Goal: Answer question/provide support

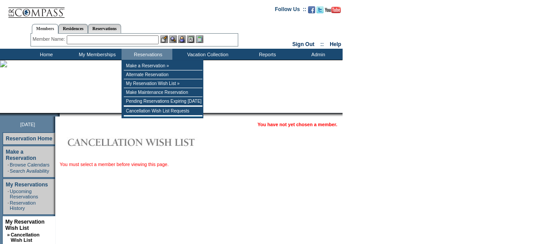
click at [119, 40] on input "text" at bounding box center [113, 39] width 92 height 9
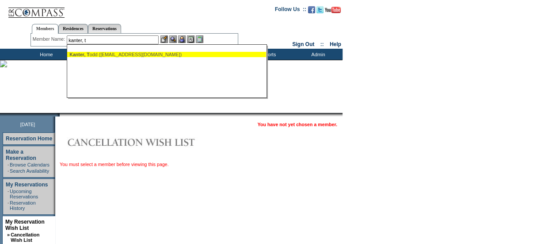
click at [111, 52] on div "Kanter, T odd ([EMAIL_ADDRESS][DOMAIN_NAME])" at bounding box center [166, 54] width 195 height 5
type input "[PERSON_NAME] ([EMAIL_ADDRESS][DOMAIN_NAME])"
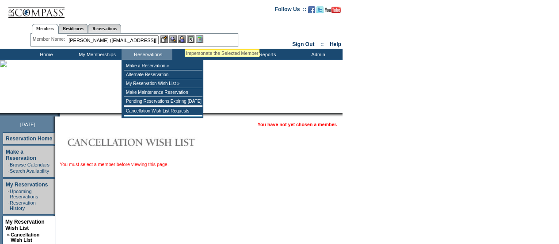
click at [185, 38] on img at bounding box center [182, 39] width 8 height 8
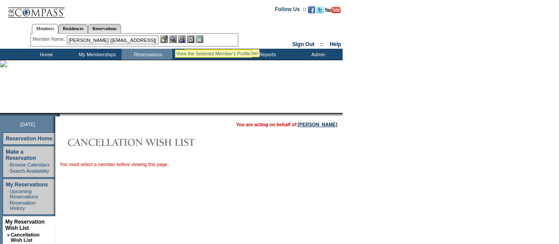
click at [175, 39] on img at bounding box center [173, 39] width 8 height 8
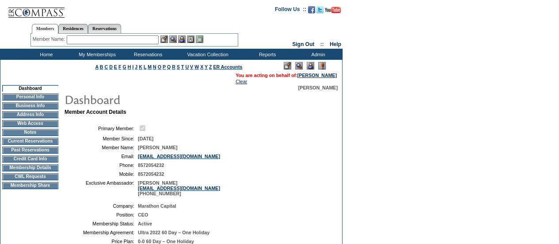
click at [22, 143] on td "Current Reservations" at bounding box center [30, 141] width 56 height 7
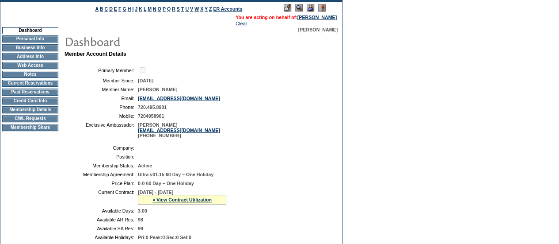
scroll to position [38, 0]
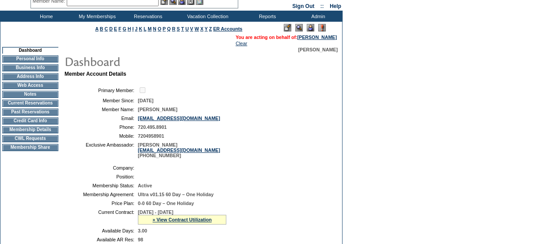
click at [39, 19] on td "Home" at bounding box center [45, 16] width 51 height 11
